Goal: Task Accomplishment & Management: Use online tool/utility

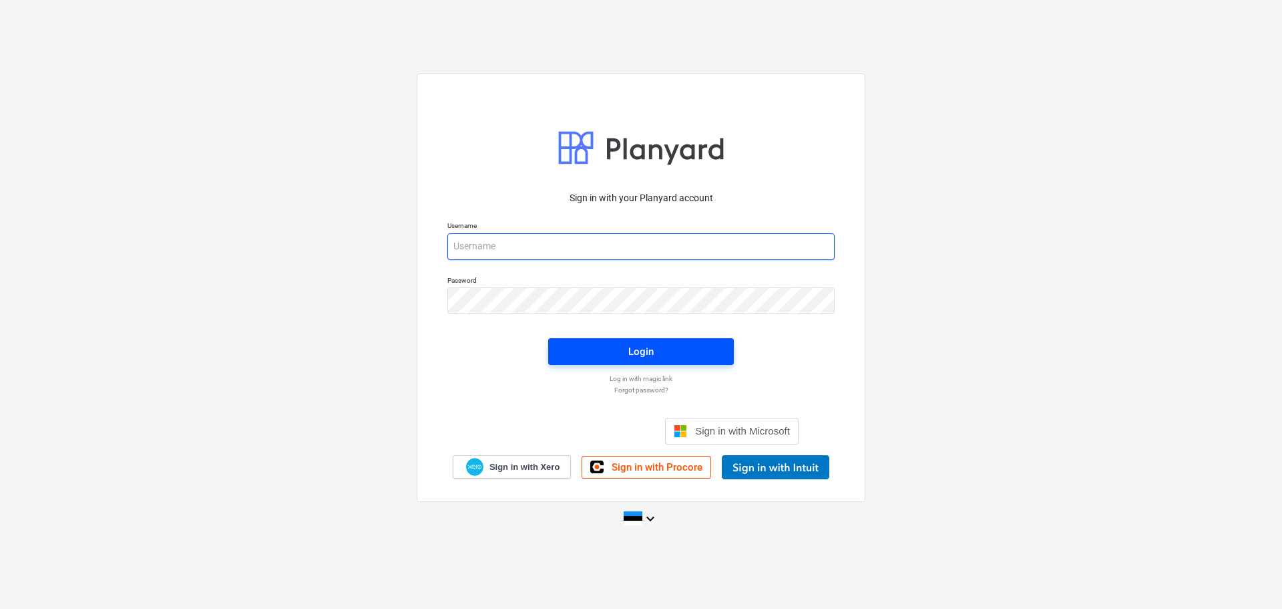
type input "[EMAIL_ADDRESS][DOMAIN_NAME]"
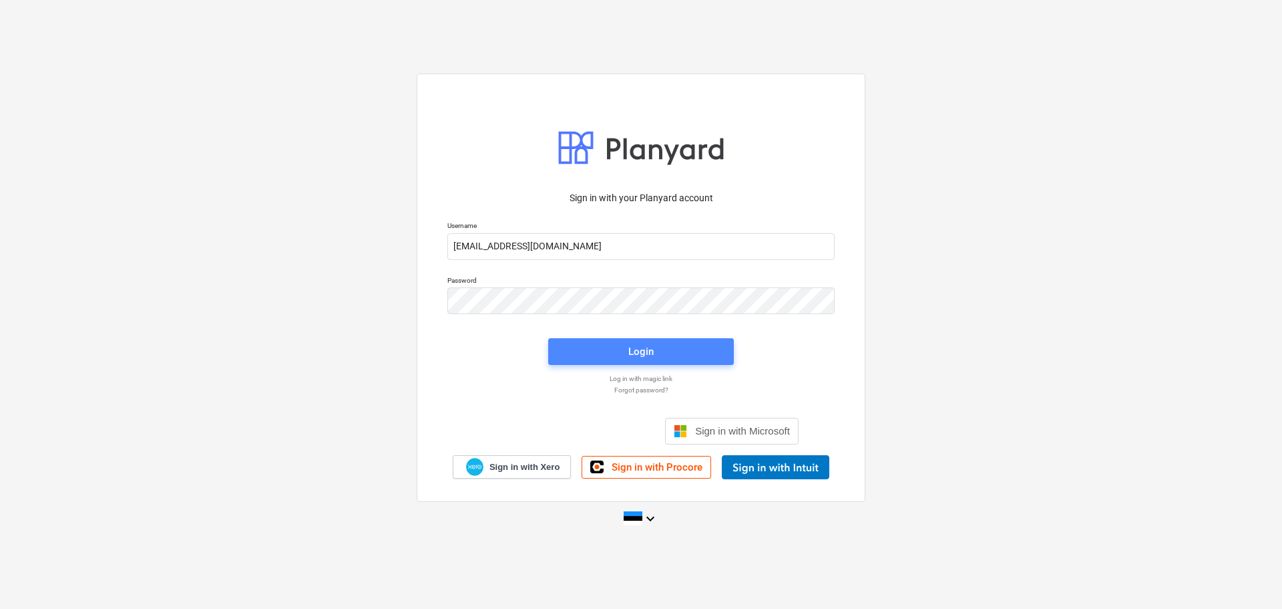
click at [646, 346] on div "Login" at bounding box center [641, 351] width 25 height 17
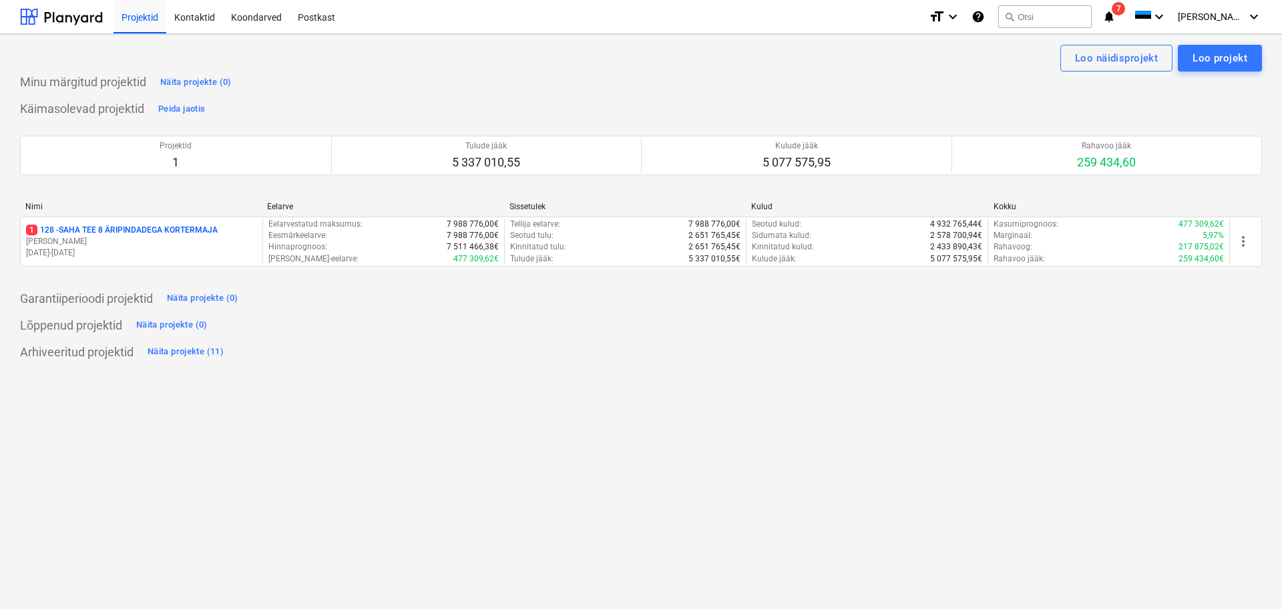
click at [142, 226] on p "1 128 - SAHA TEE 8 ÄRIPINDADEGA KORTERMAJA" at bounding box center [122, 229] width 192 height 11
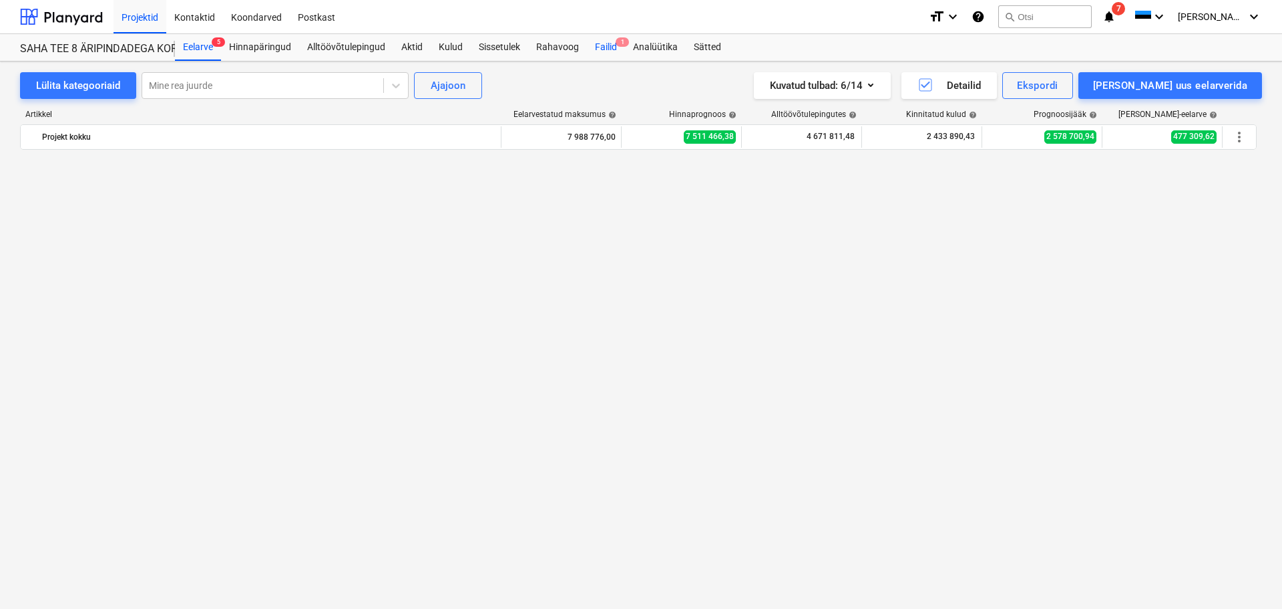
click at [607, 48] on div "Failid 1" at bounding box center [606, 47] width 38 height 27
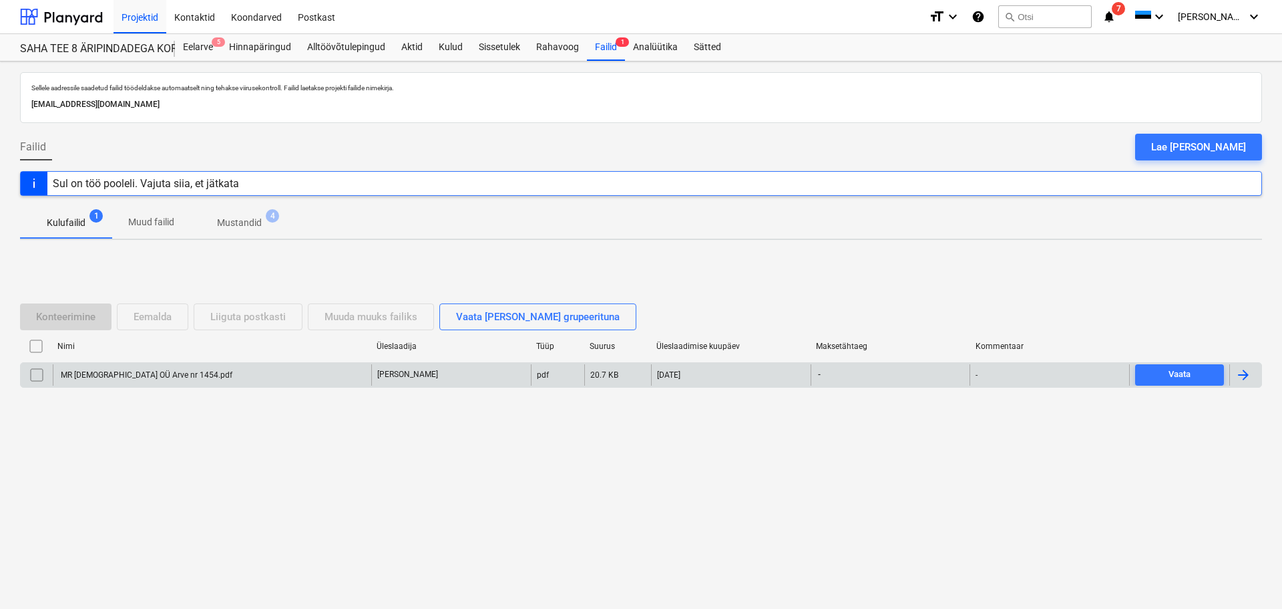
click at [147, 370] on div "MR [DEMOGRAPHIC_DATA] OÜ Arve nr 1454.pdf" at bounding box center [146, 374] width 174 height 9
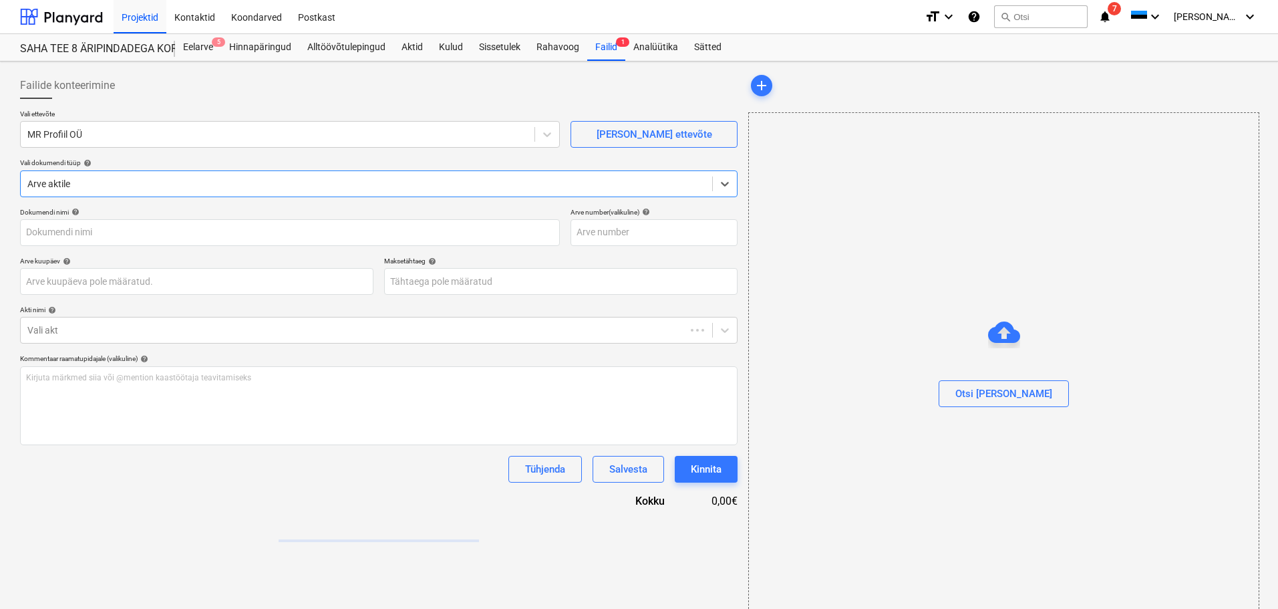
type input "MR [DEMOGRAPHIC_DATA] OÜ Arve nr 1454.pdf"
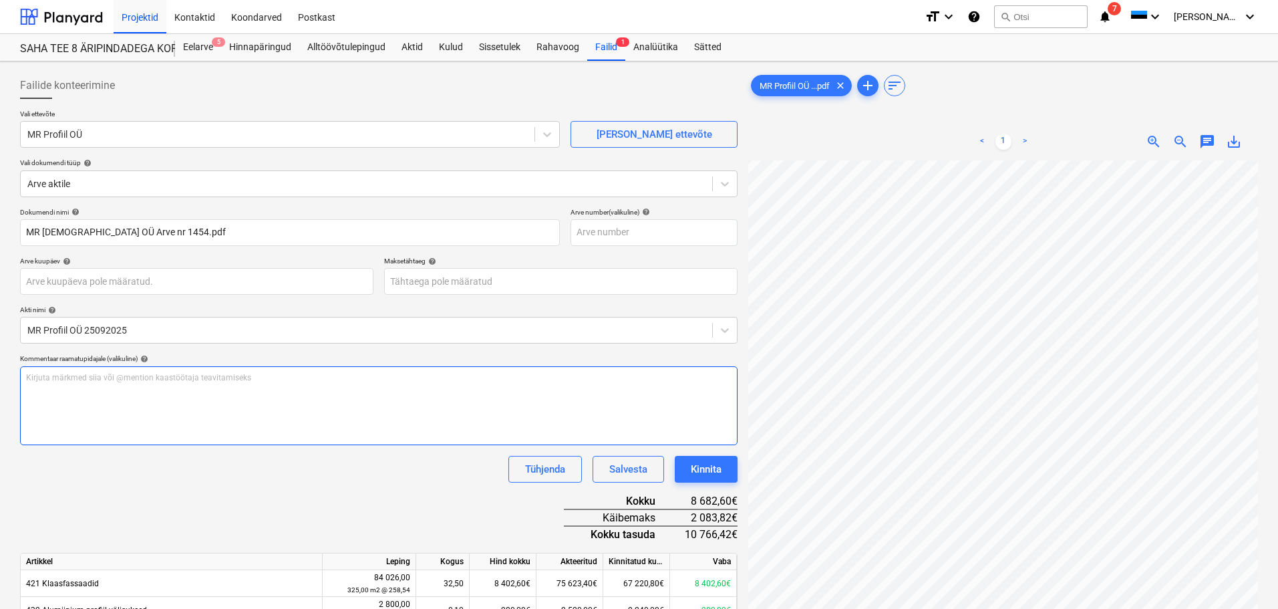
scroll to position [101, 94]
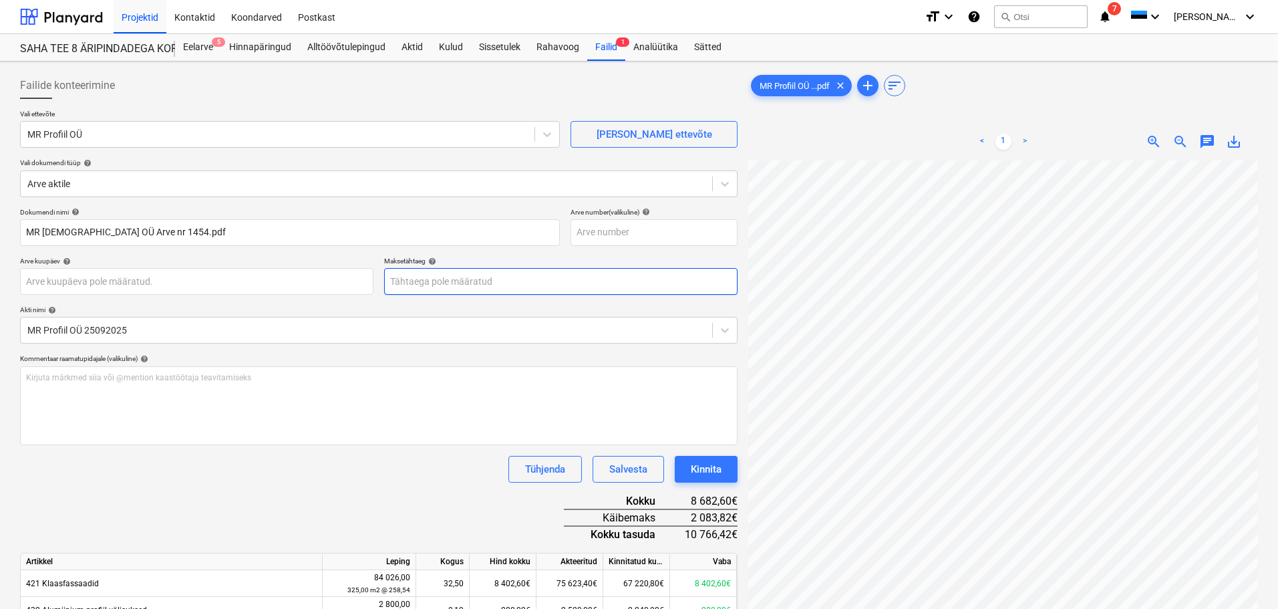
click at [484, 283] on body "Projektid Kontaktid Koondarved Postkast format_size keyboard_arrow_down help se…" at bounding box center [639, 304] width 1278 height 609
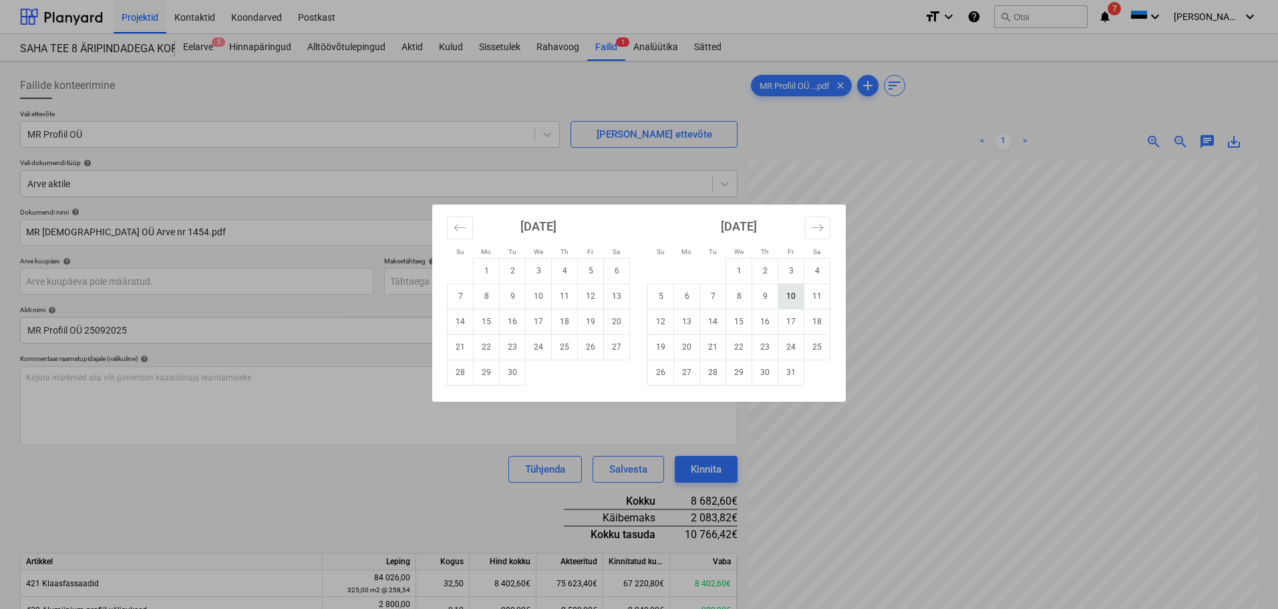
click at [784, 291] on td "10" at bounding box center [791, 295] width 26 height 25
type input "[DATE]"
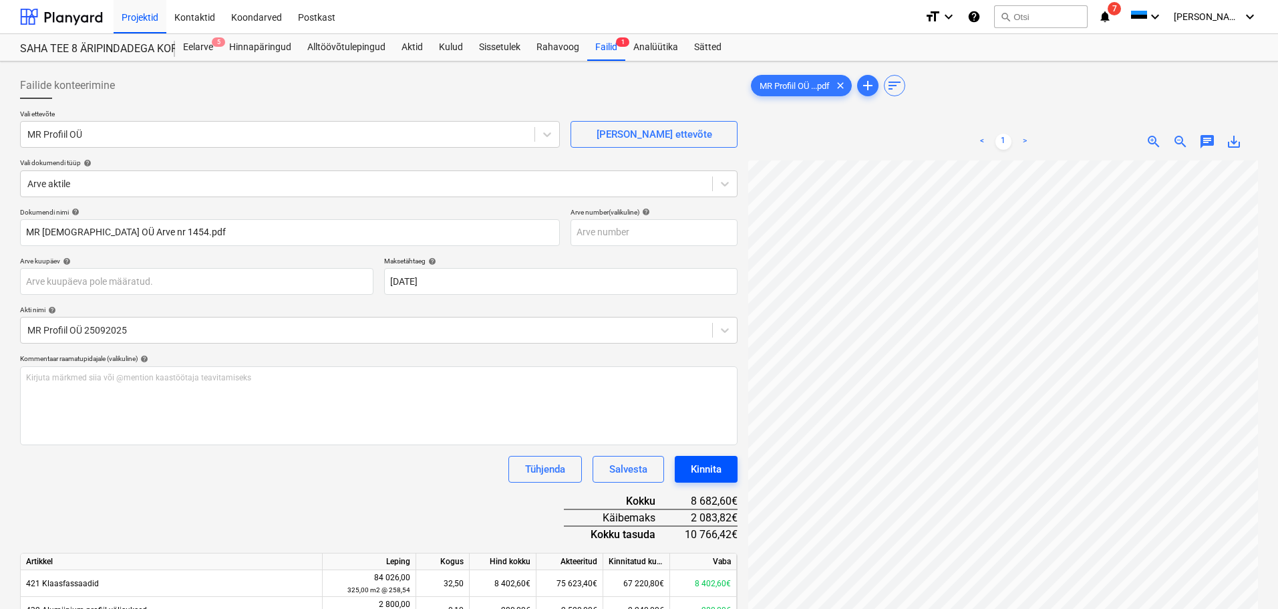
click at [717, 470] on div "Kinnita" at bounding box center [706, 468] width 31 height 17
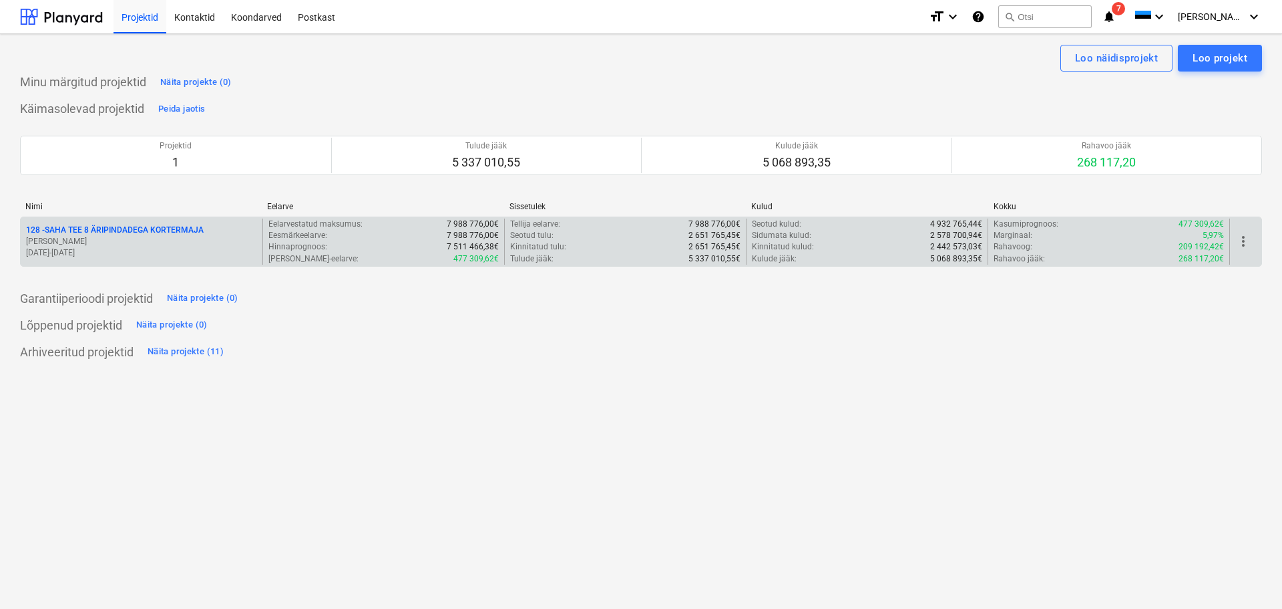
click at [94, 228] on p "128 - SAHA TEE 8 ÄRIPINDADEGA KORTERMAJA" at bounding box center [115, 229] width 178 height 11
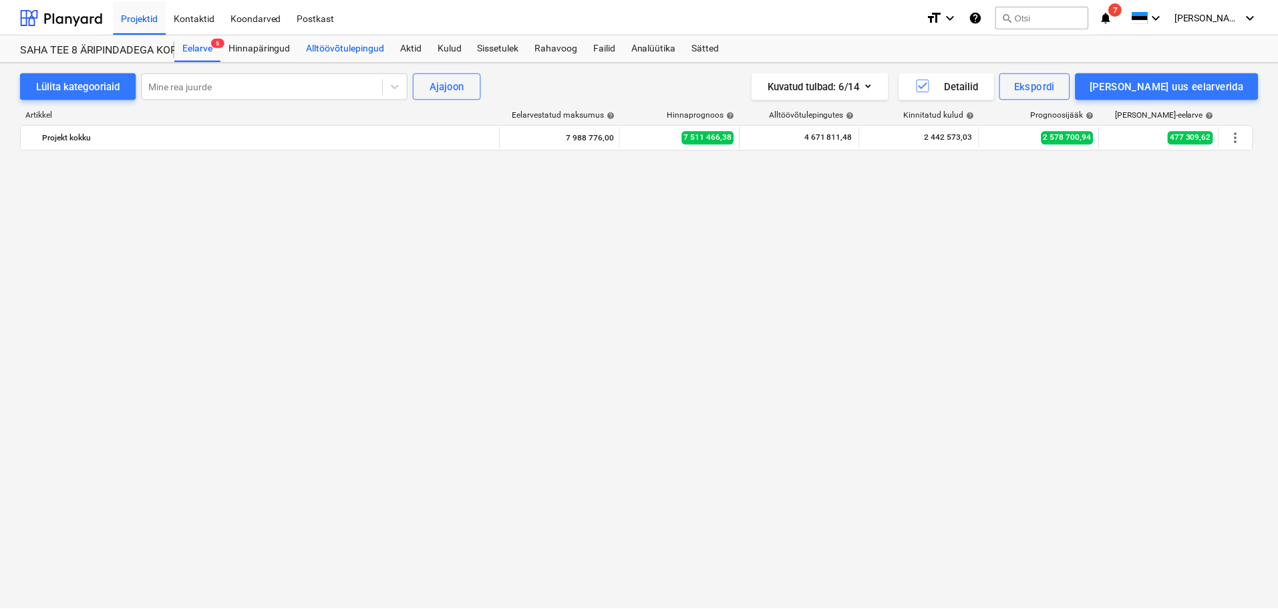
scroll to position [994, 0]
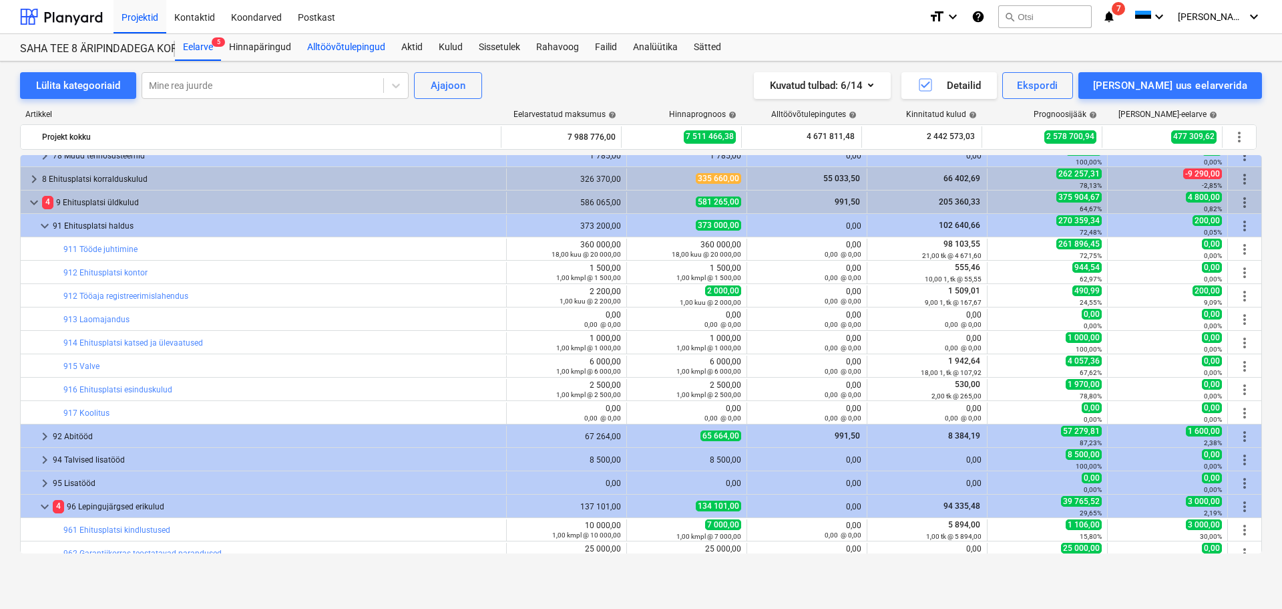
click at [347, 50] on div "Alltöövõtulepingud" at bounding box center [346, 47] width 94 height 27
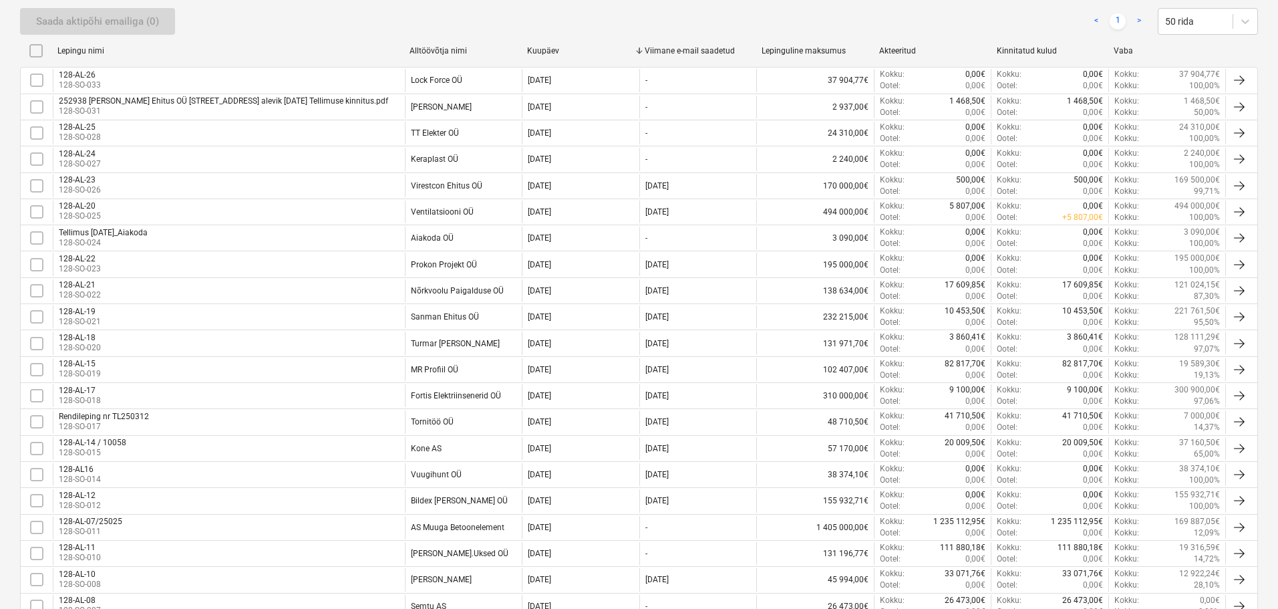
scroll to position [58, 0]
